Goal: Task Accomplishment & Management: Manage account settings

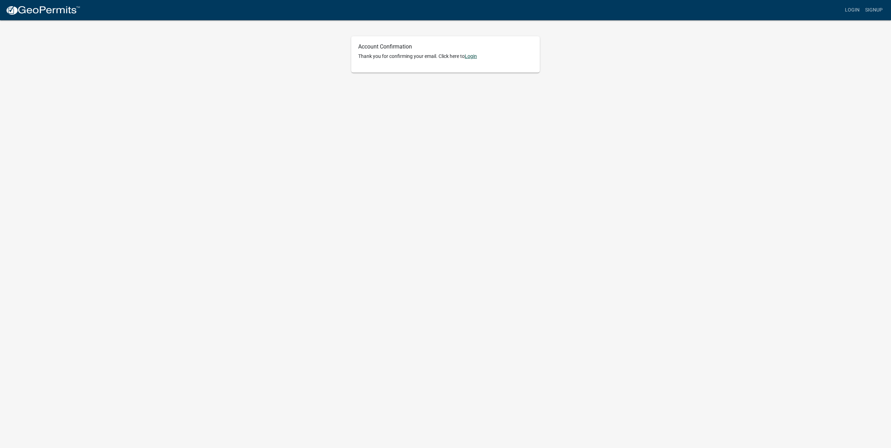
click at [471, 55] on link "Login" at bounding box center [471, 56] width 12 height 6
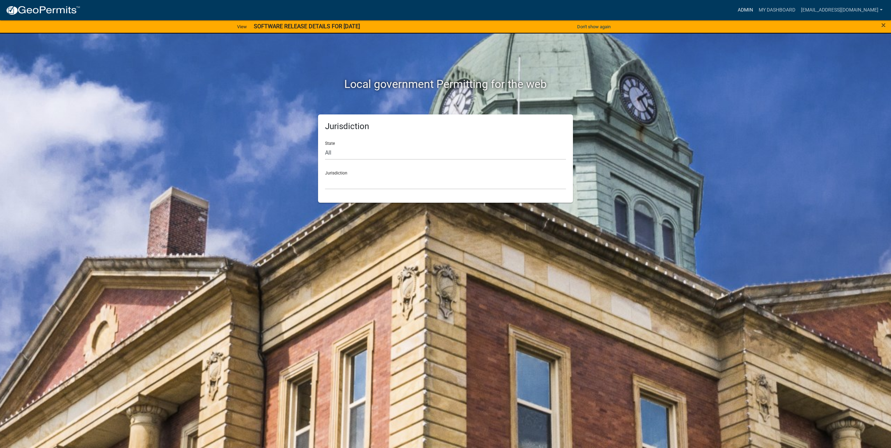
click at [750, 9] on link "Admin" at bounding box center [745, 9] width 21 height 13
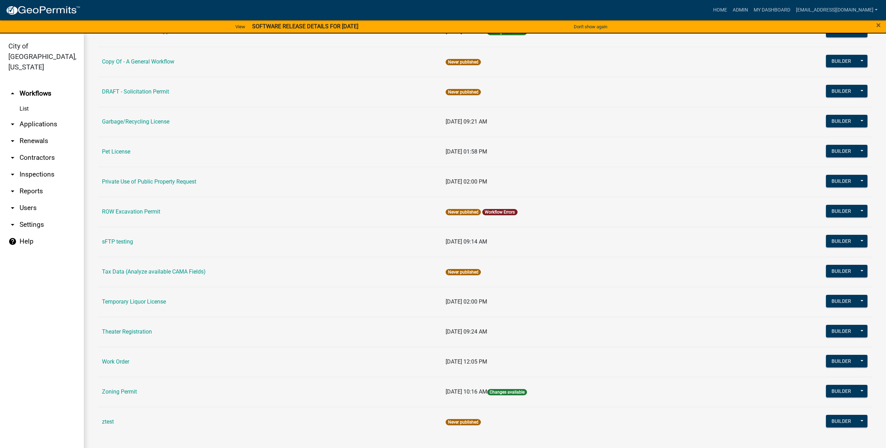
scroll to position [236, 0]
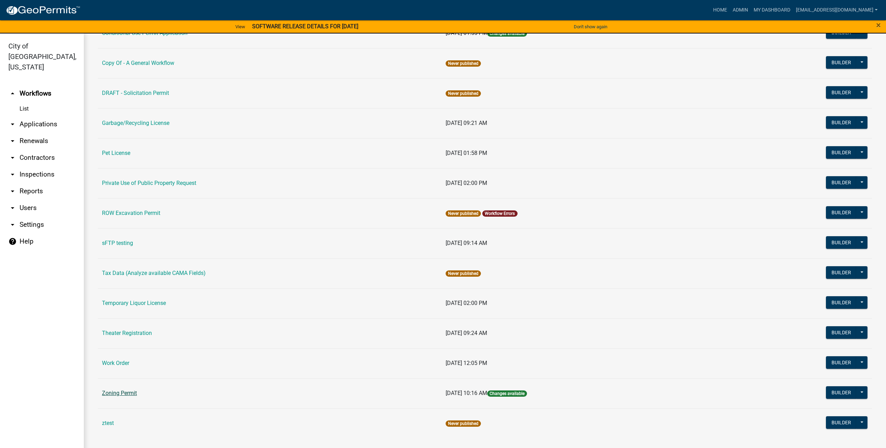
click at [133, 393] on link "Zoning Permit" at bounding box center [119, 393] width 35 height 7
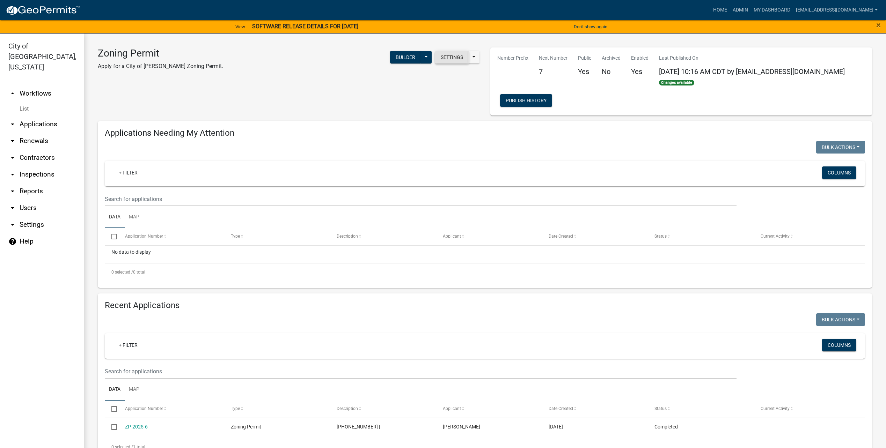
click at [452, 60] on button "Settings" at bounding box center [452, 57] width 34 height 13
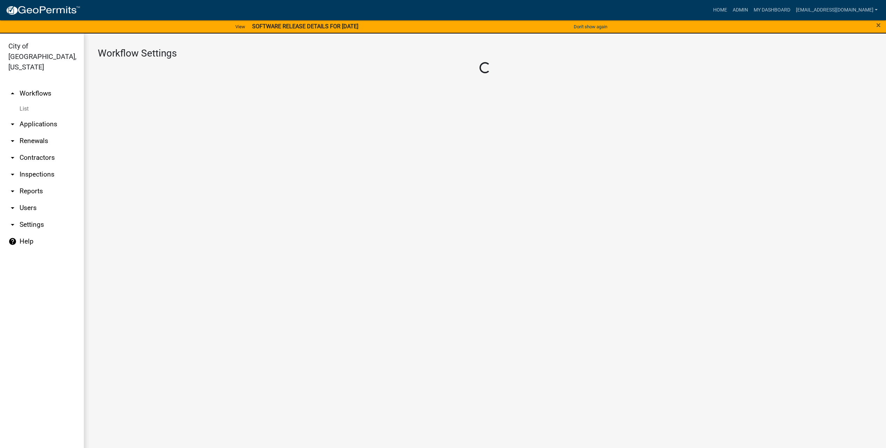
select select "1"
select select "2fdccdfa-7728-4211-88ce-e4301666c427"
select select "04f3bcd2-3b6a-4768-9c2e-3146598118c9"
select select "3"
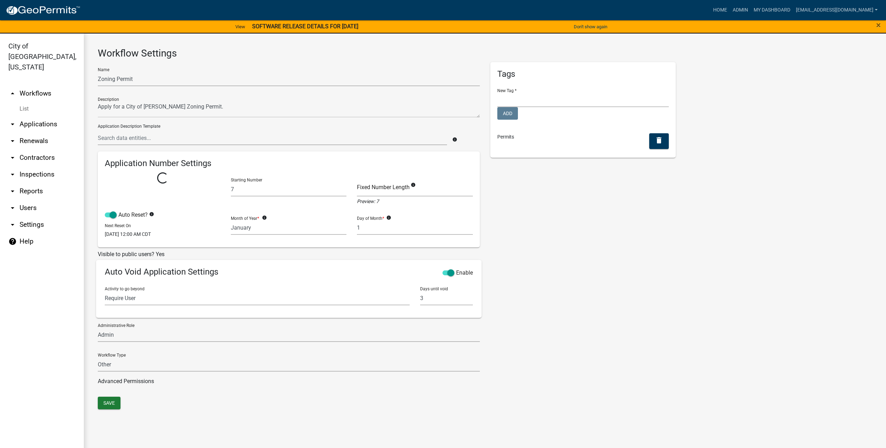
select select
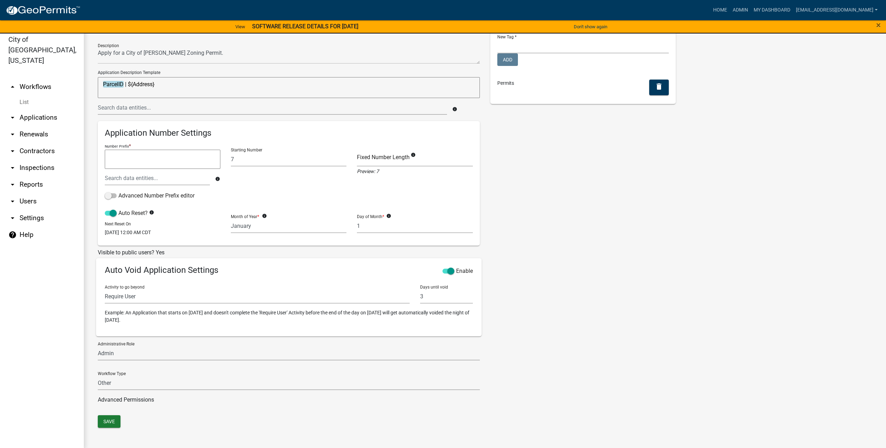
scroll to position [8, 0]
click at [111, 417] on button "Save" at bounding box center [109, 420] width 23 height 13
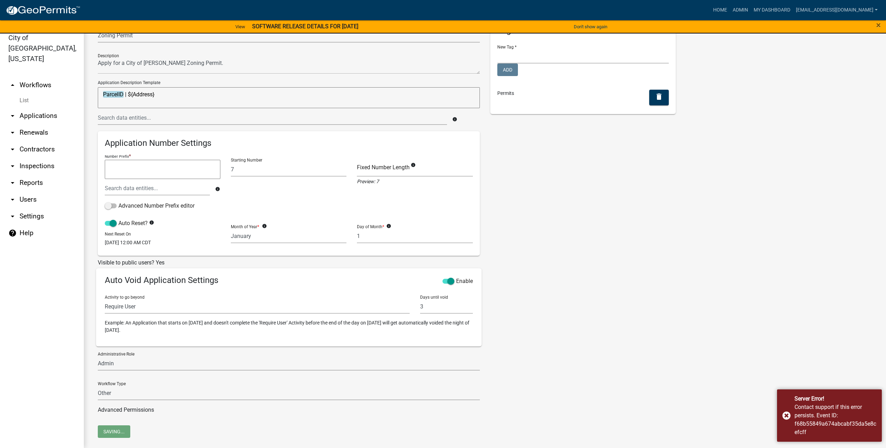
scroll to position [47, 0]
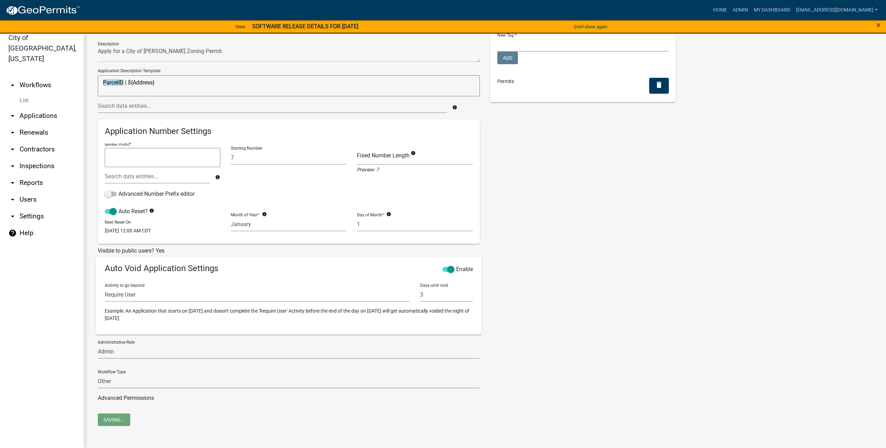
drag, startPoint x: 795, startPoint y: 242, endPoint x: 762, endPoint y: 251, distance: 33.6
click at [795, 242] on div "Name Zoning Permit Description Application Description Template ParcelID | ${Ad…" at bounding box center [485, 211] width 785 height 408
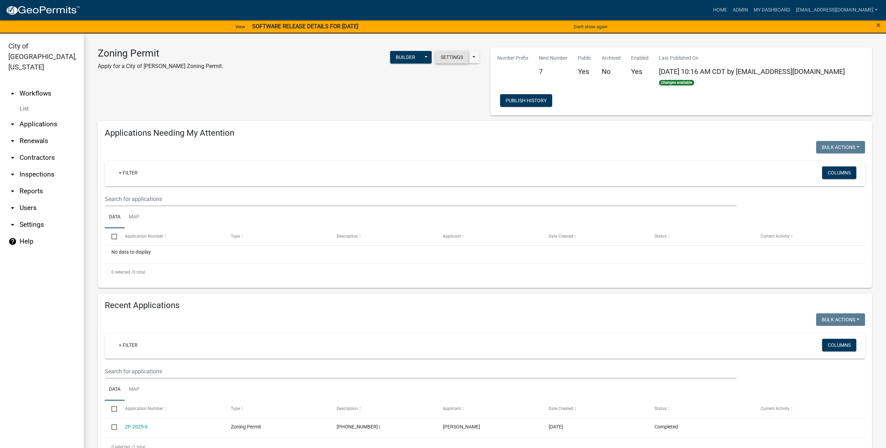
click at [446, 58] on button "Settings" at bounding box center [452, 57] width 34 height 13
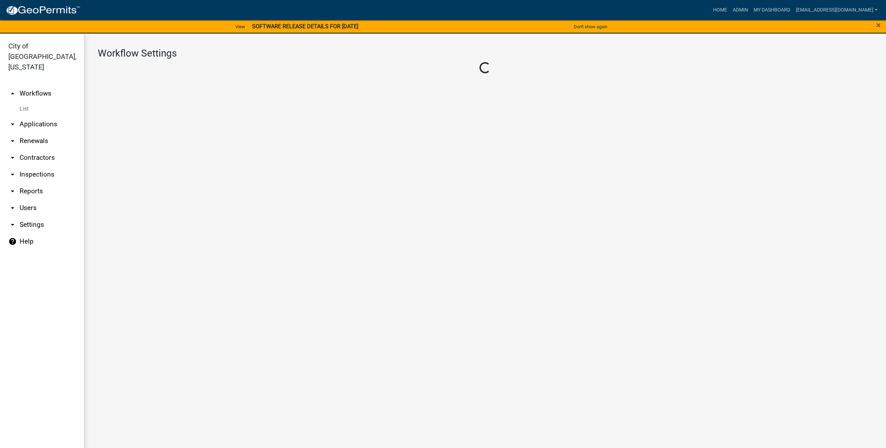
select select "1"
select select "2fdccdfa-7728-4211-88ce-e4301666c427"
select select "04f3bcd2-3b6a-4768-9c2e-3146598118c9"
select select "3"
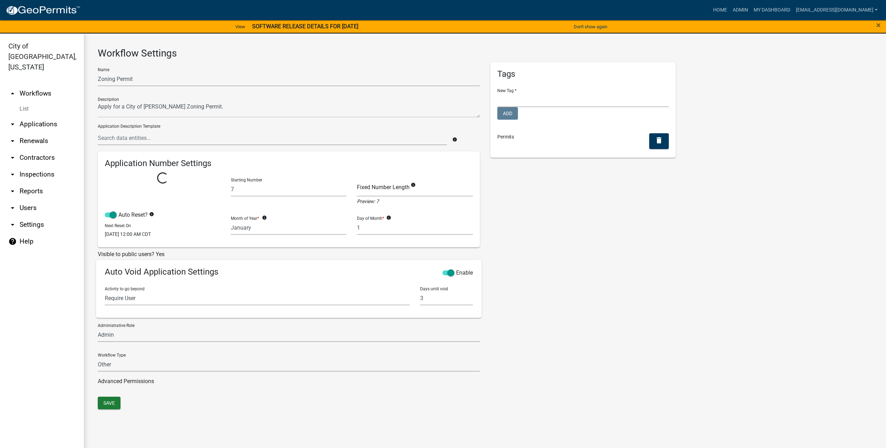
select select
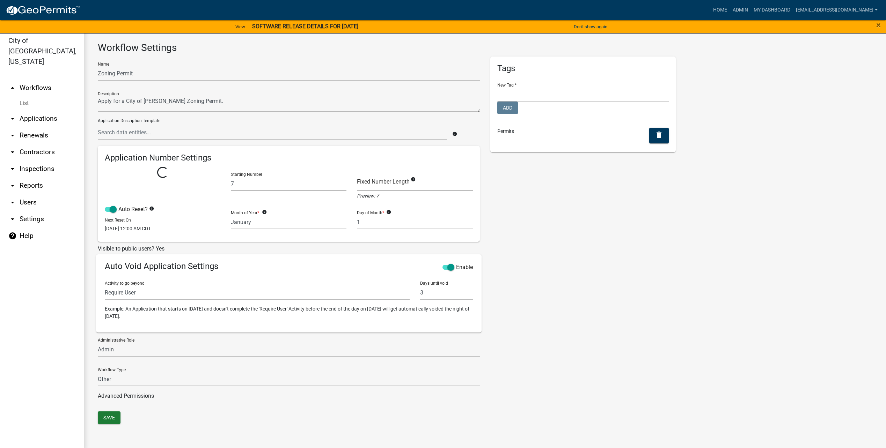
scroll to position [8, 0]
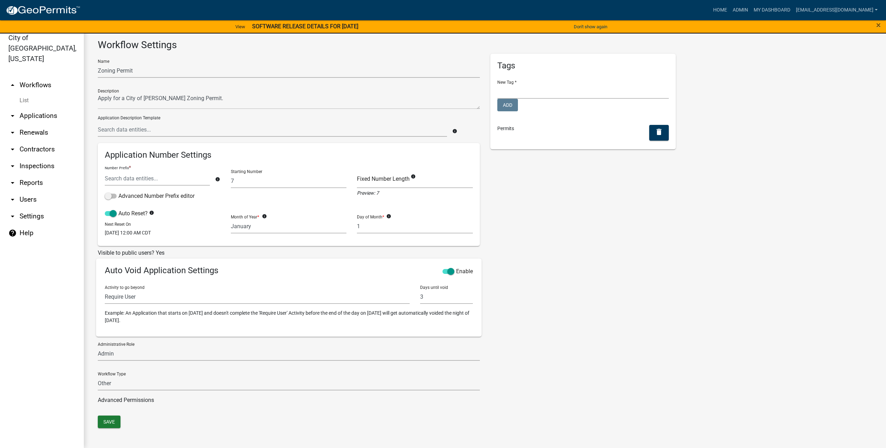
click at [115, 415] on div "Name Zoning Permit Description Application Description Template info Applicatio…" at bounding box center [289, 235] width 393 height 363
click at [116, 416] on div "Name Zoning Permit Description Application Description Template info Applicatio…" at bounding box center [289, 235] width 393 height 363
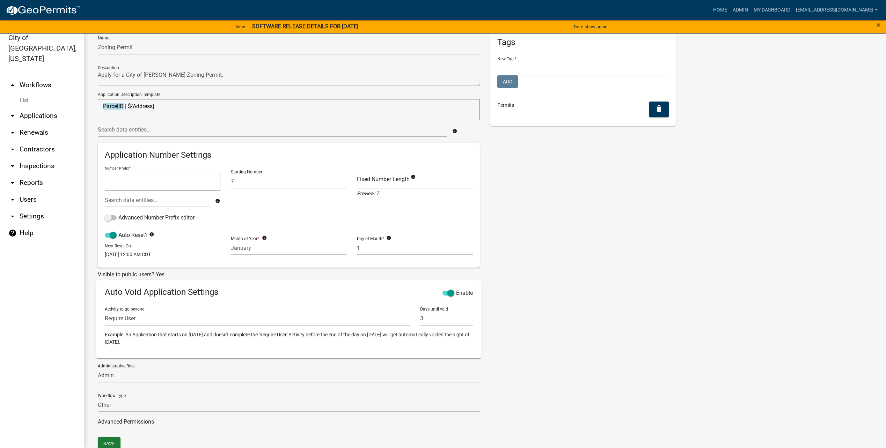
scroll to position [47, 0]
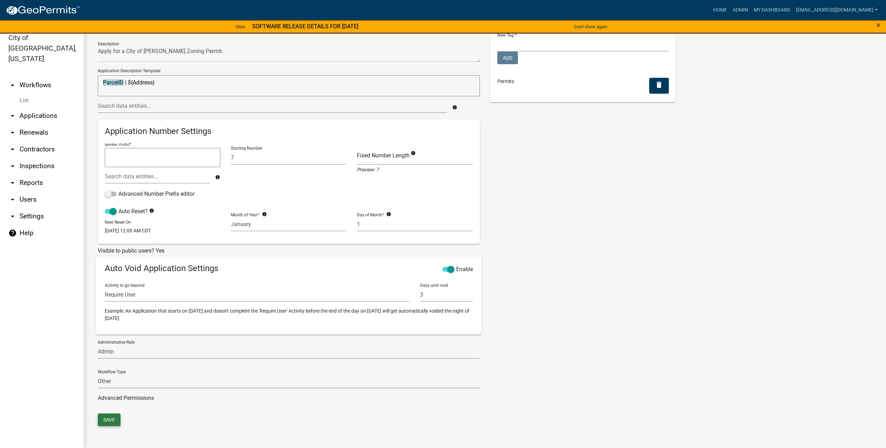
click at [111, 423] on button "Save" at bounding box center [109, 420] width 23 height 13
click at [58, 3] on link at bounding box center [43, 10] width 75 height 15
